Goal: Information Seeking & Learning: Learn about a topic

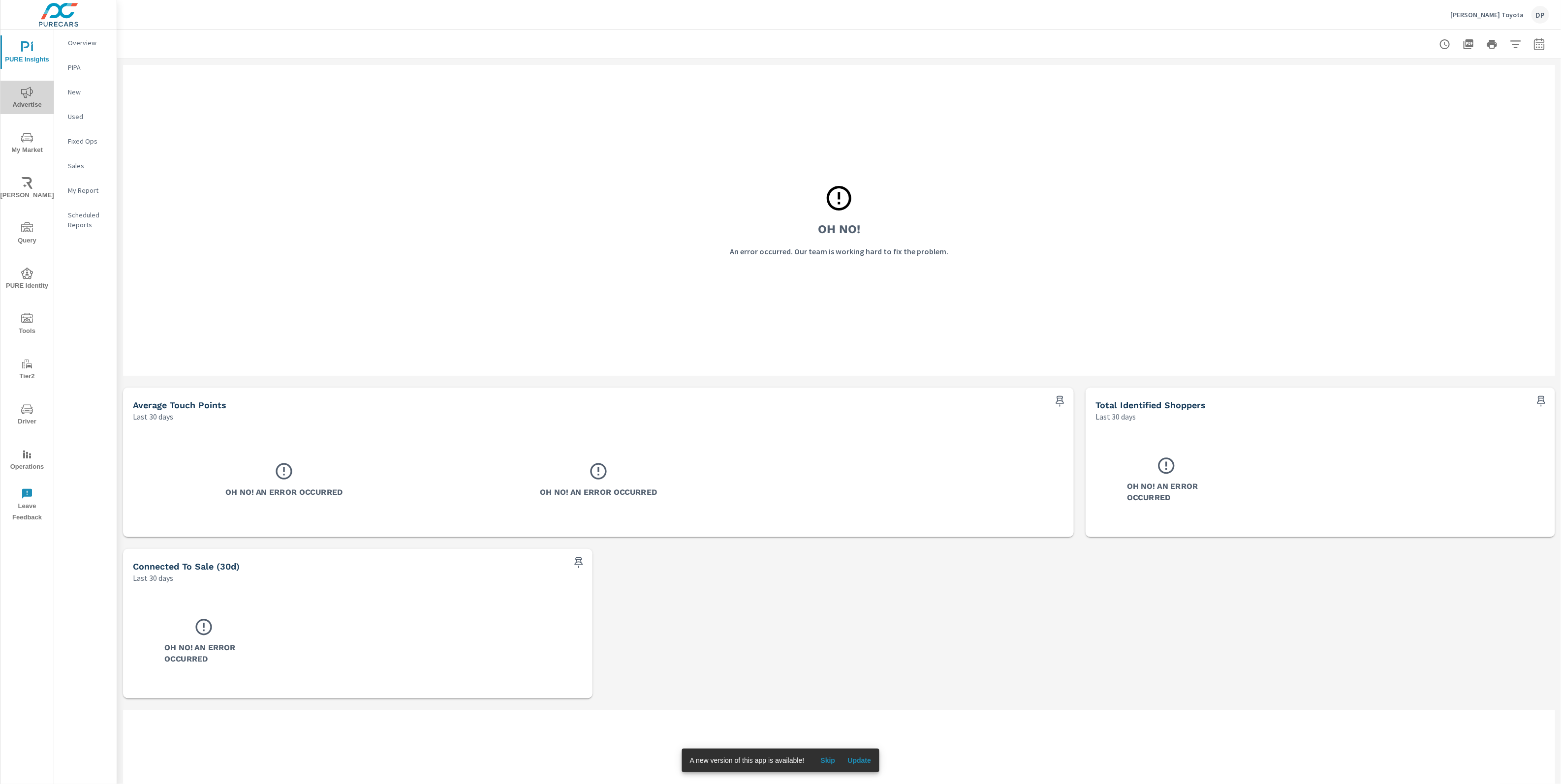
click at [40, 90] on span "Advertise" at bounding box center [27, 99] width 47 height 24
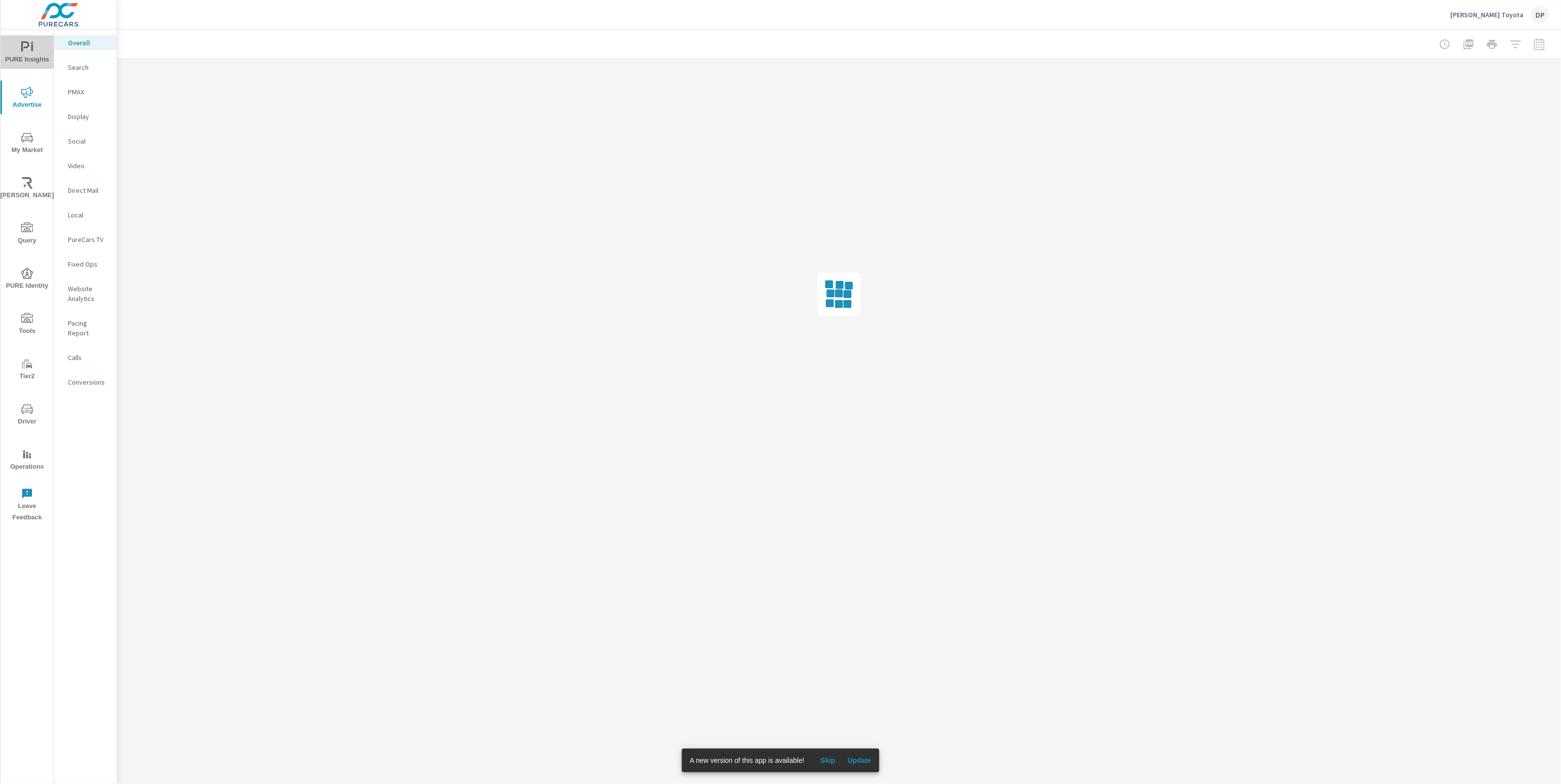
click at [20, 43] on span "PURE Insights" at bounding box center [27, 53] width 47 height 24
